Goal: Task Accomplishment & Management: Use online tool/utility

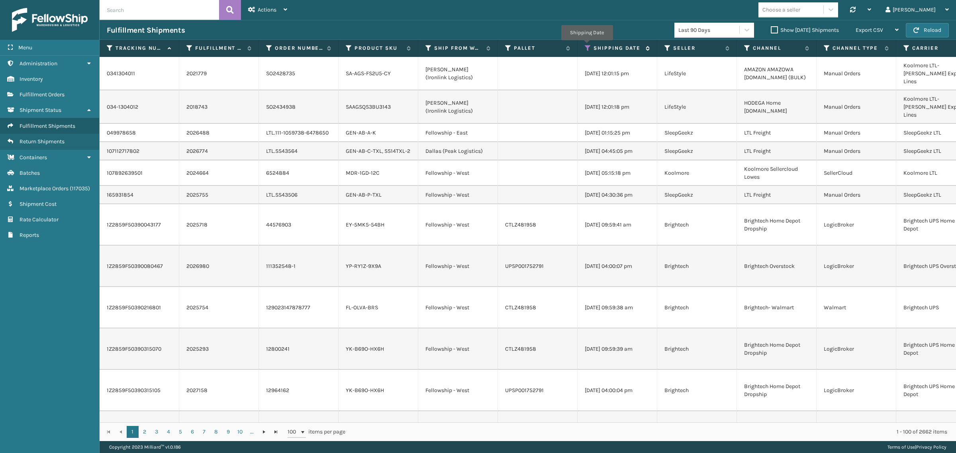
click at [587, 46] on icon at bounding box center [588, 48] width 6 height 7
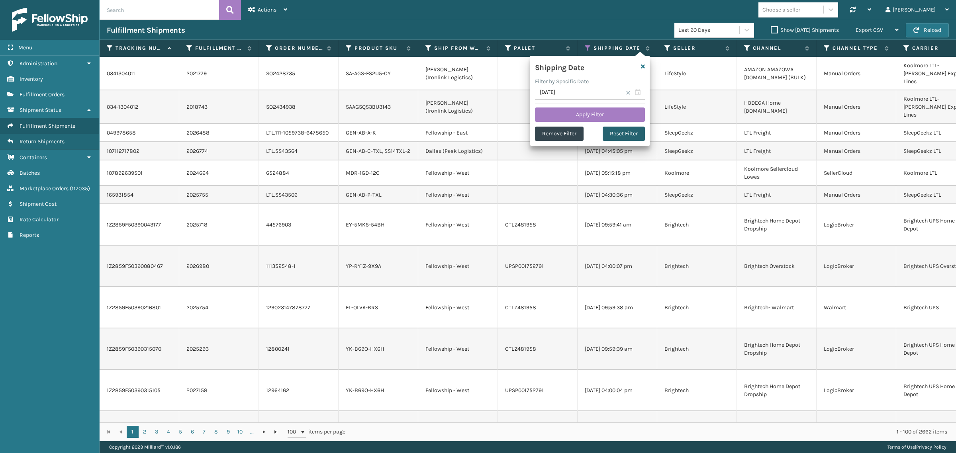
click at [628, 132] on button "Reset Filter" at bounding box center [624, 134] width 42 height 14
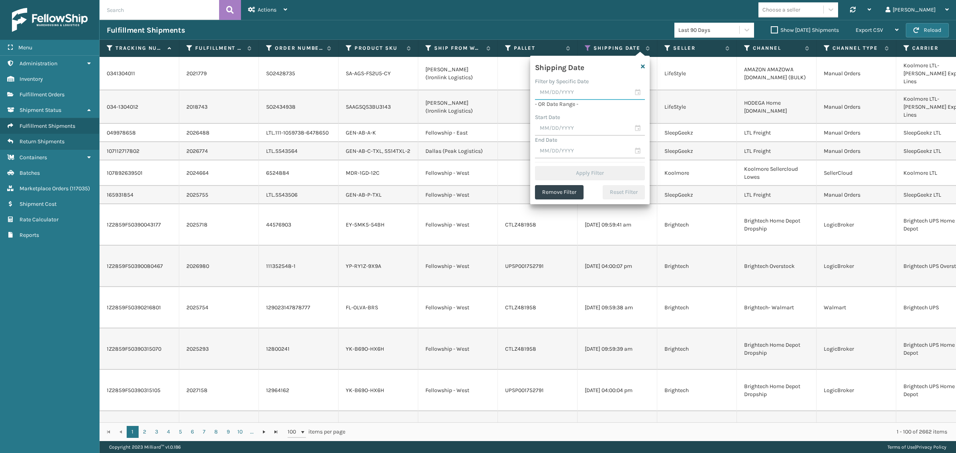
click at [614, 92] on input "text" at bounding box center [590, 93] width 110 height 14
click at [570, 173] on div "19" at bounding box center [572, 178] width 12 height 12
type input "08/19/2025"
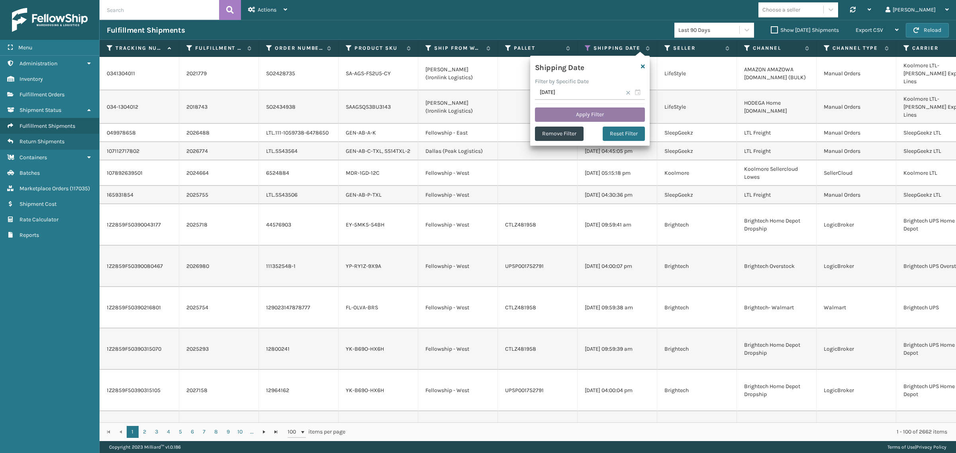
click at [586, 111] on button "Apply Filter" at bounding box center [590, 115] width 110 height 14
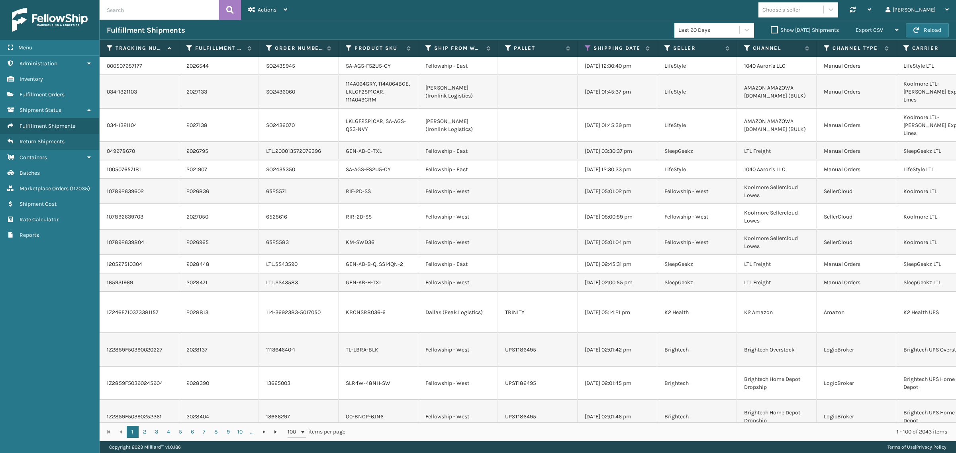
click at [771, 29] on label "Show Yesterday Shipments" at bounding box center [805, 30] width 68 height 7
click at [771, 29] on input "Show Yesterday Shipments" at bounding box center [771, 27] width 0 height 5
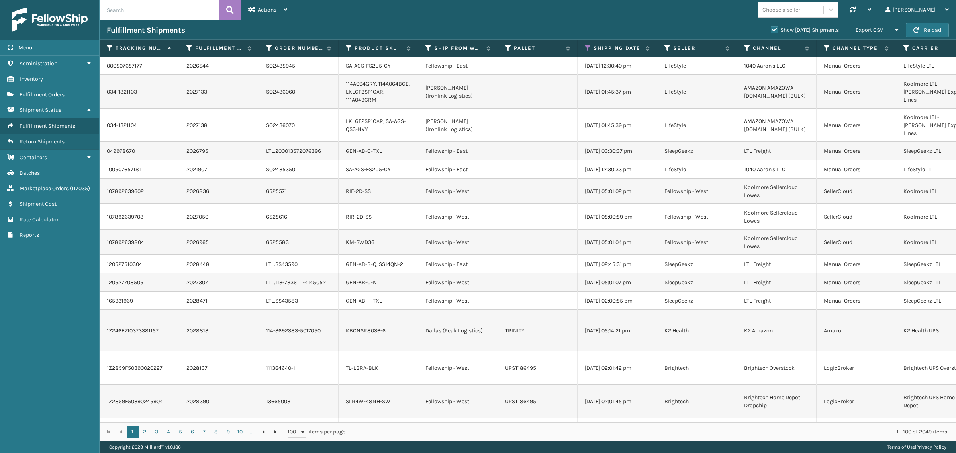
click at [771, 29] on label "Show Yesterday Shipments" at bounding box center [805, 30] width 68 height 7
click at [771, 29] on input "Show Yesterday Shipments" at bounding box center [771, 27] width 0 height 5
click at [879, 24] on div "Export CSV" at bounding box center [877, 30] width 43 height 20
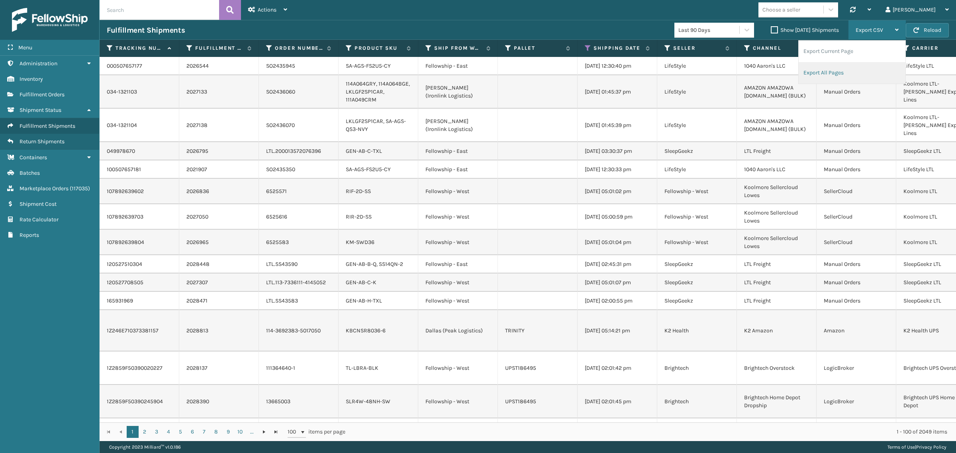
click at [880, 75] on li "Export All Pages" at bounding box center [852, 73] width 107 height 22
click at [588, 46] on icon at bounding box center [588, 48] width 6 height 7
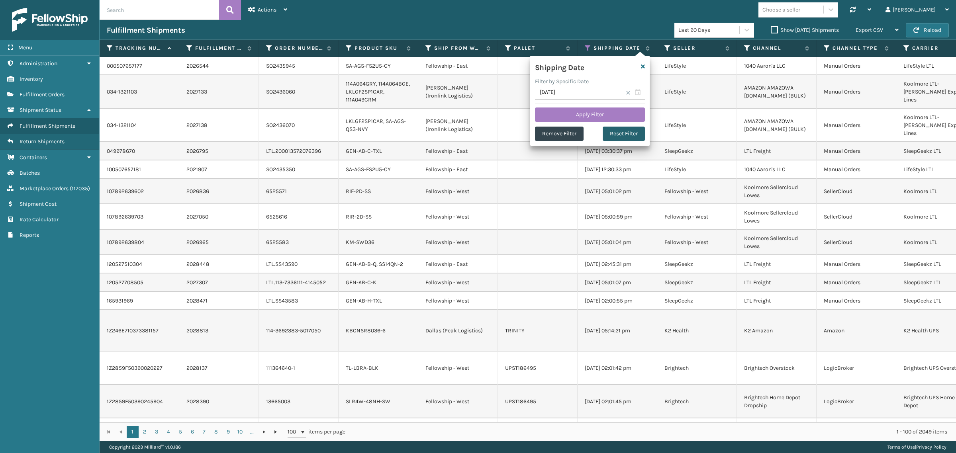
click at [631, 131] on button "Reset Filter" at bounding box center [624, 134] width 42 height 14
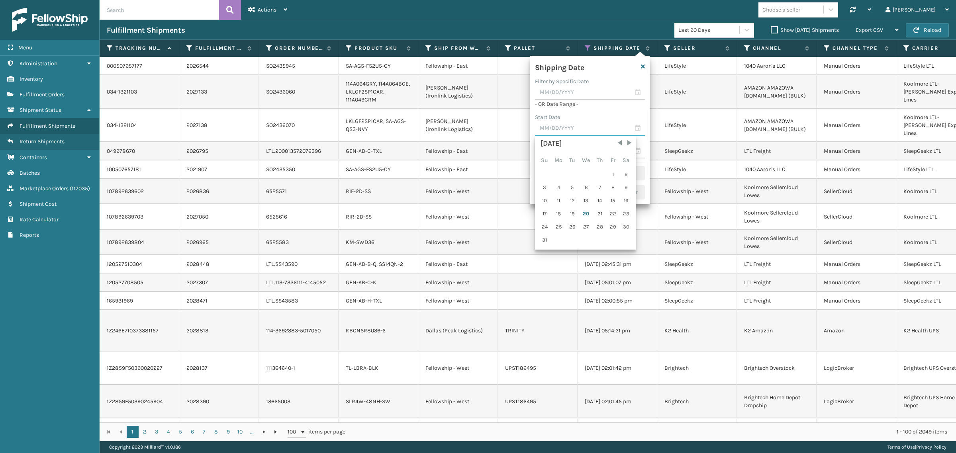
click at [561, 128] on input "text" at bounding box center [590, 129] width 110 height 14
click at [584, 199] on div "13" at bounding box center [586, 201] width 13 height 12
type input "08/13/2025"
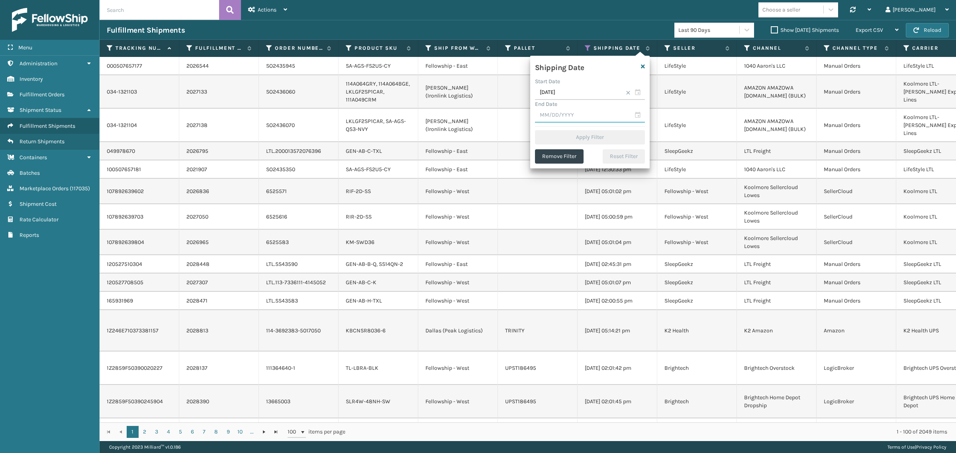
click at [587, 118] on input "text" at bounding box center [590, 115] width 110 height 14
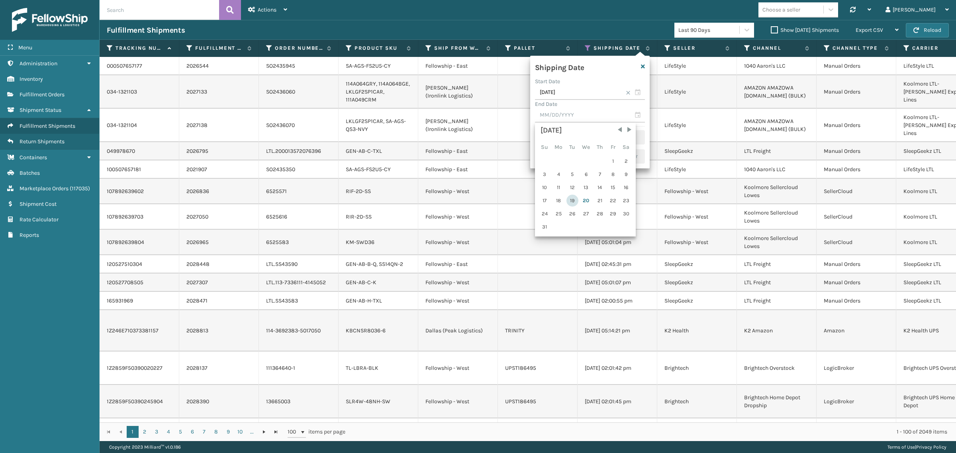
click at [570, 198] on div "19" at bounding box center [572, 201] width 12 height 12
type input "08/19/2025"
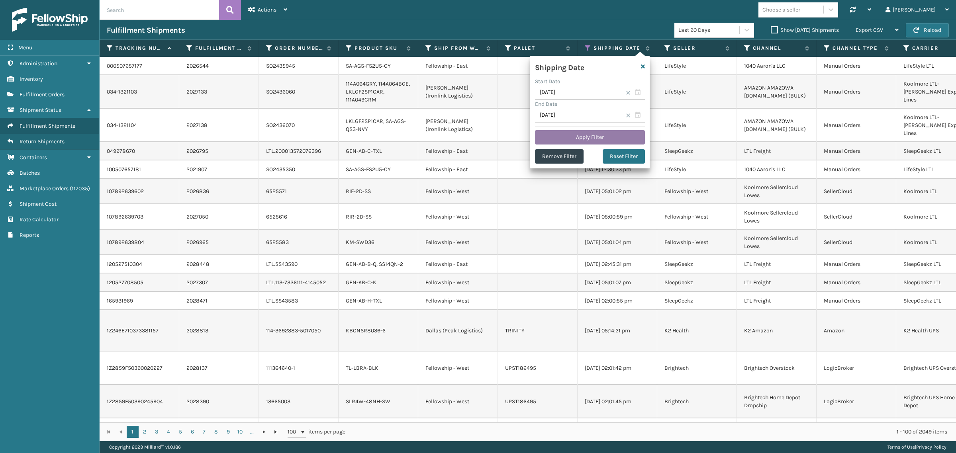
click at [578, 132] on button "Apply Filter" at bounding box center [590, 137] width 110 height 14
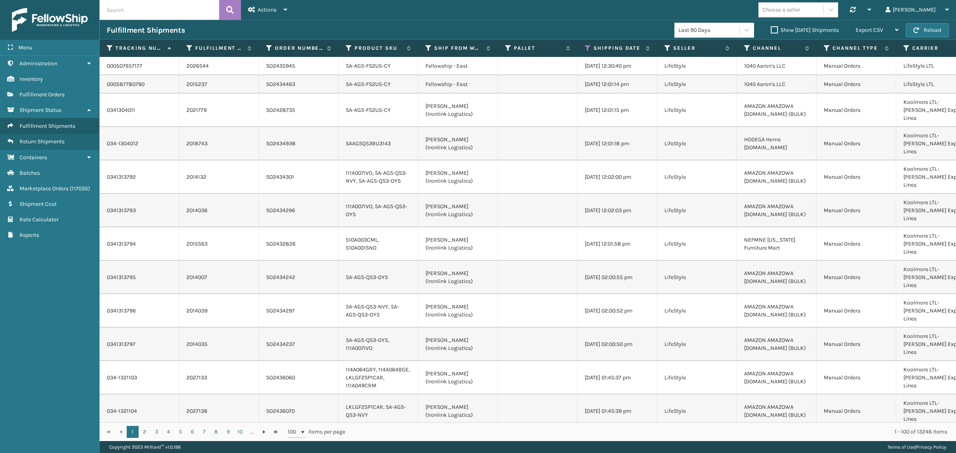
click at [771, 29] on label "Show Yesterday Shipments" at bounding box center [805, 30] width 68 height 7
click at [771, 29] on input "Show Yesterday Shipments" at bounding box center [771, 27] width 0 height 5
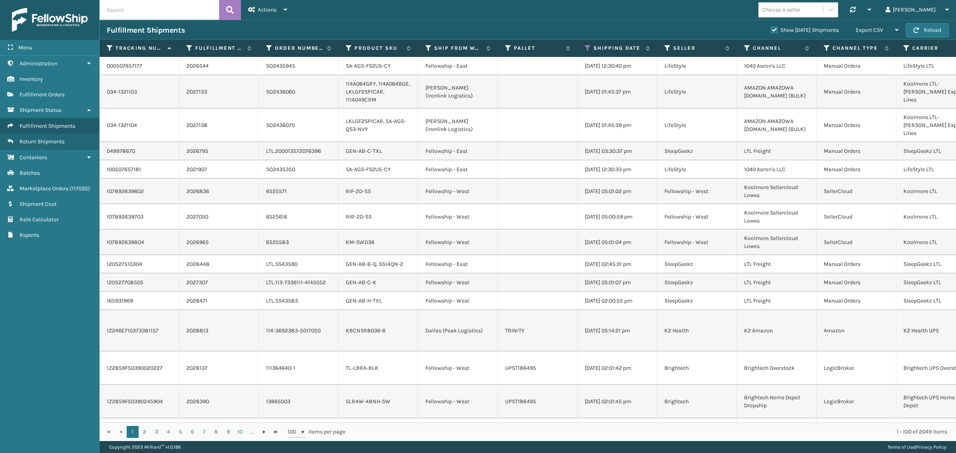
click at [771, 28] on label "Show Yesterday Shipments" at bounding box center [805, 30] width 68 height 7
click at [771, 28] on input "Show Yesterday Shipments" at bounding box center [771, 27] width 0 height 5
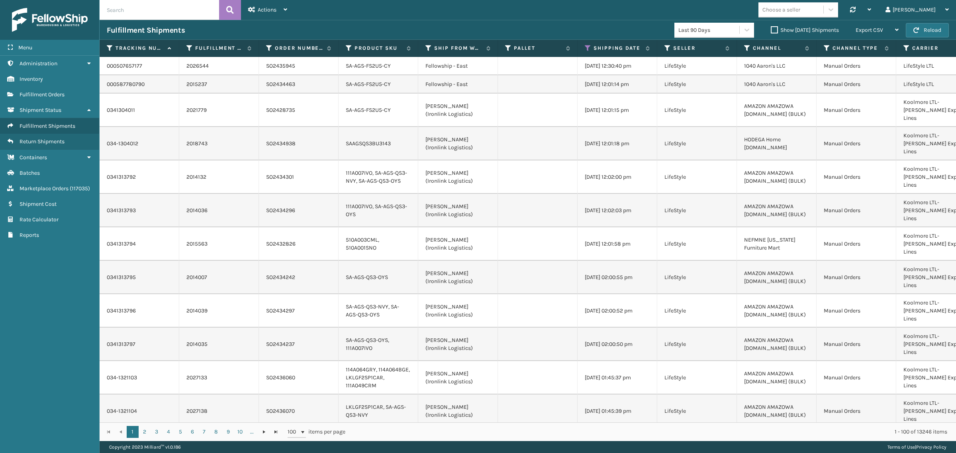
click at [369, 6] on div "Choose a seller Synchronise all channels Gil Log Out" at bounding box center [625, 10] width 662 height 20
click at [568, 16] on div "Choose a seller Synchronise all channels Gil Log Out" at bounding box center [625, 10] width 662 height 20
click at [771, 28] on label "Show Yesterday Shipments" at bounding box center [805, 30] width 68 height 7
click at [771, 28] on input "Show Yesterday Shipments" at bounding box center [771, 27] width 0 height 5
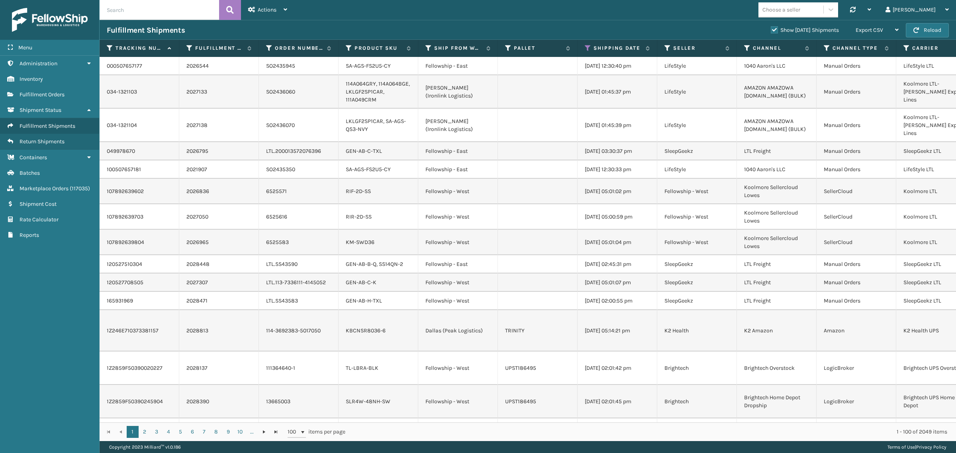
click at [771, 28] on label "Show Yesterday Shipments" at bounding box center [805, 30] width 68 height 7
click at [771, 28] on input "Show Yesterday Shipments" at bounding box center [771, 27] width 0 height 5
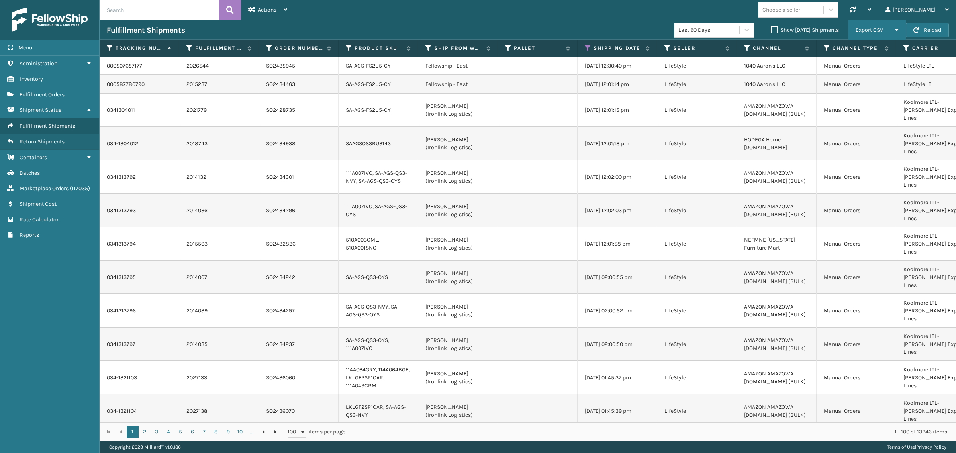
click at [873, 26] on div "Export CSV" at bounding box center [877, 30] width 43 height 20
click at [873, 70] on li "Export All Pages" at bounding box center [852, 73] width 107 height 22
click at [586, 48] on icon at bounding box center [588, 48] width 6 height 7
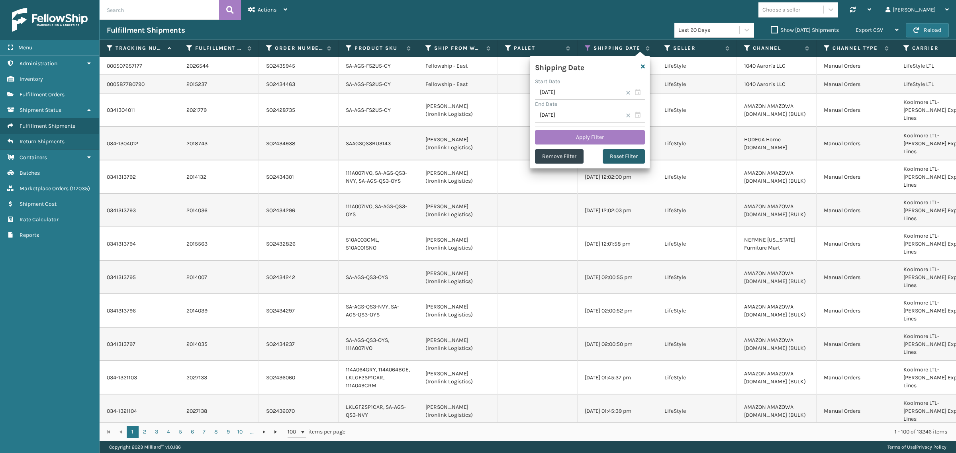
click at [625, 153] on button "Reset Filter" at bounding box center [624, 156] width 42 height 14
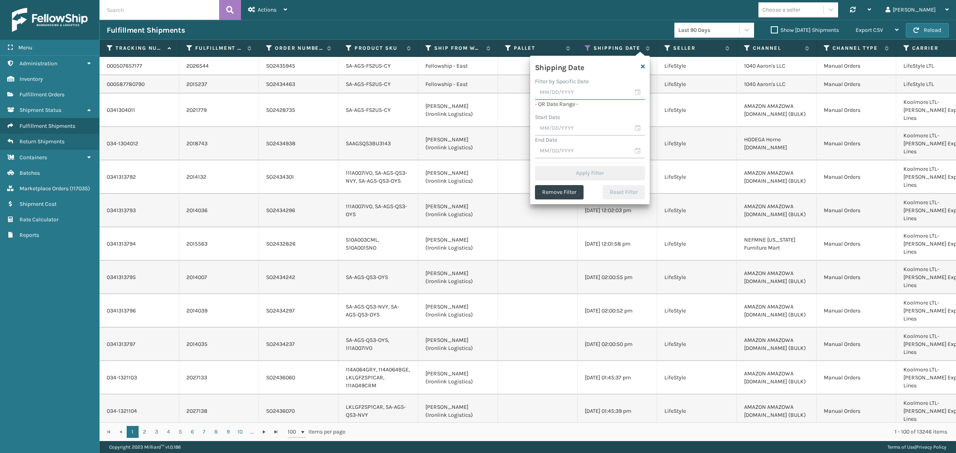
click at [573, 94] on input "text" at bounding box center [590, 93] width 110 height 14
click at [572, 174] on div "19" at bounding box center [572, 178] width 12 height 12
type input "08/19/2025"
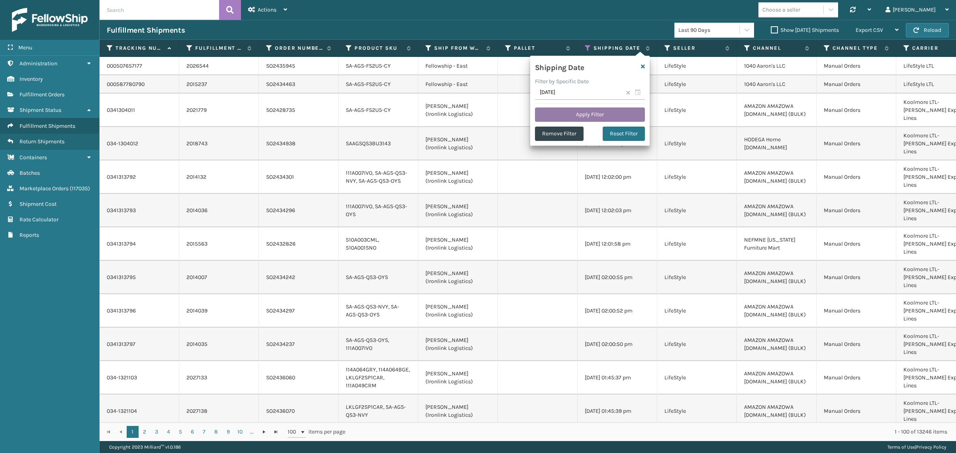
click at [585, 112] on button "Apply Filter" at bounding box center [590, 115] width 110 height 14
